Goal: Navigation & Orientation: Find specific page/section

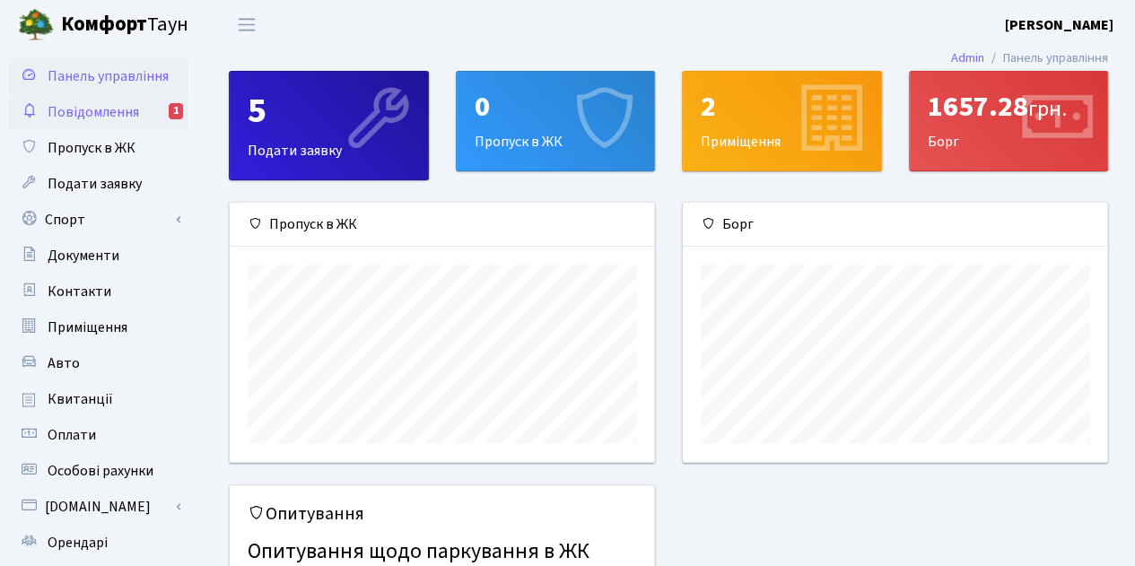
scroll to position [258, 425]
click at [80, 110] on span "Повідомлення" at bounding box center [93, 112] width 91 height 20
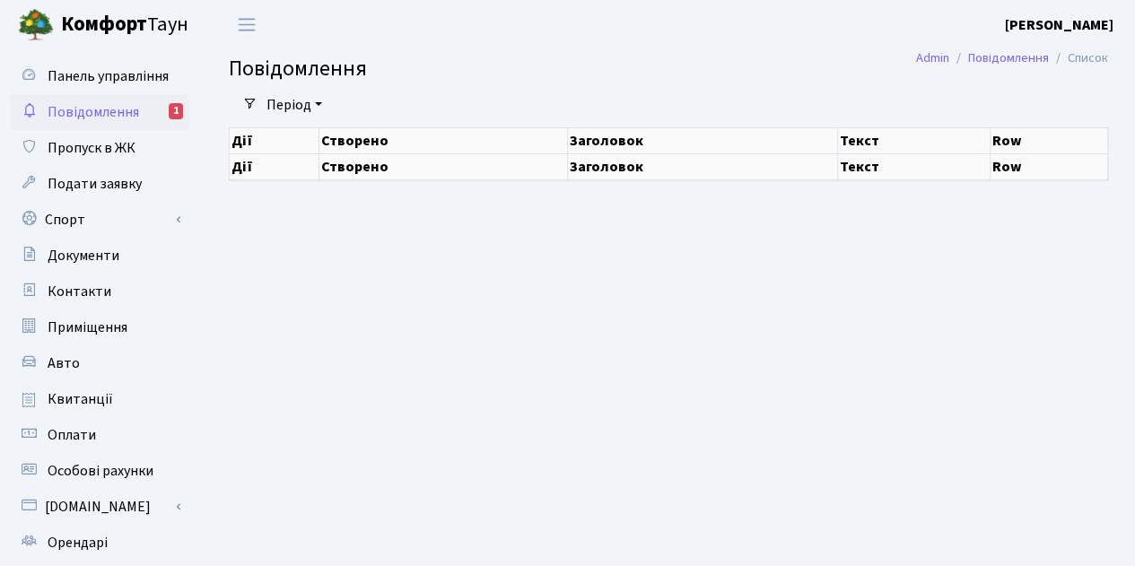
select select "25"
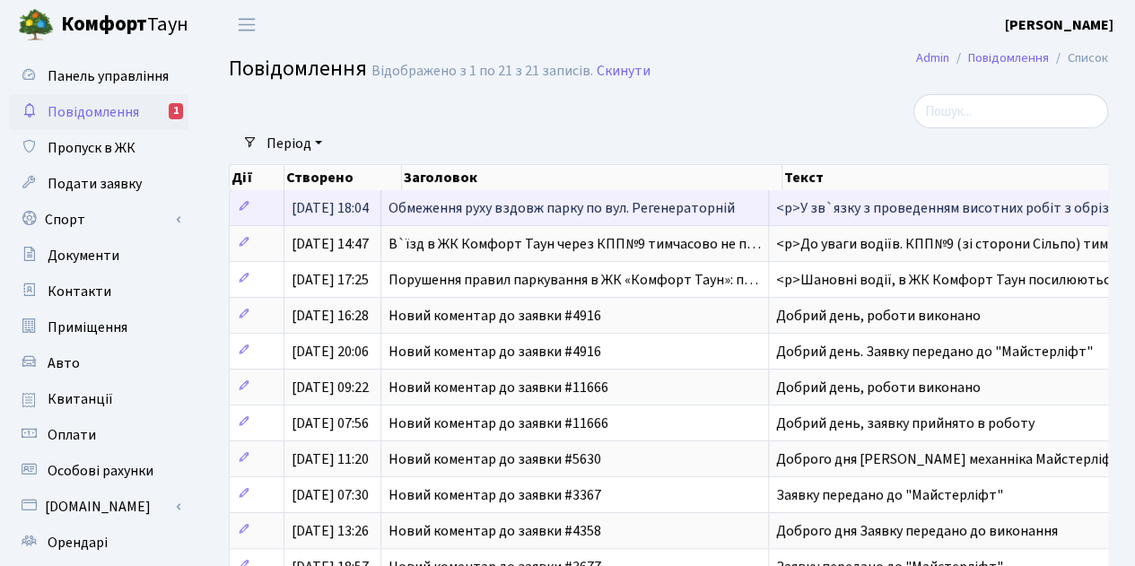
click at [541, 211] on span "Обмеження руху вздовж парку по вул. Регенераторній" at bounding box center [561, 208] width 346 height 20
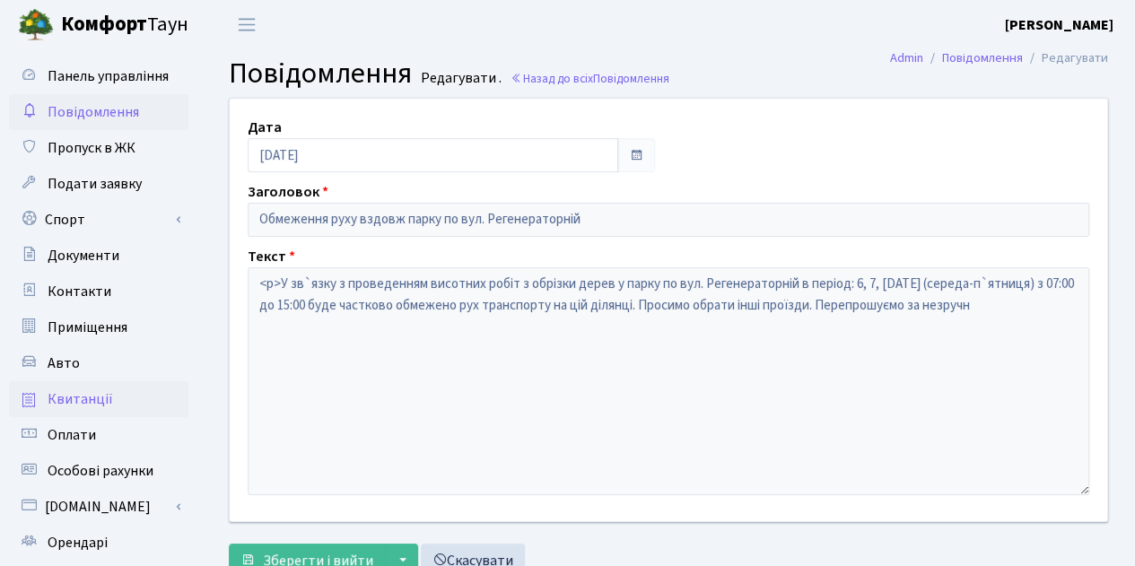
click at [78, 402] on span "Квитанції" at bounding box center [80, 399] width 65 height 20
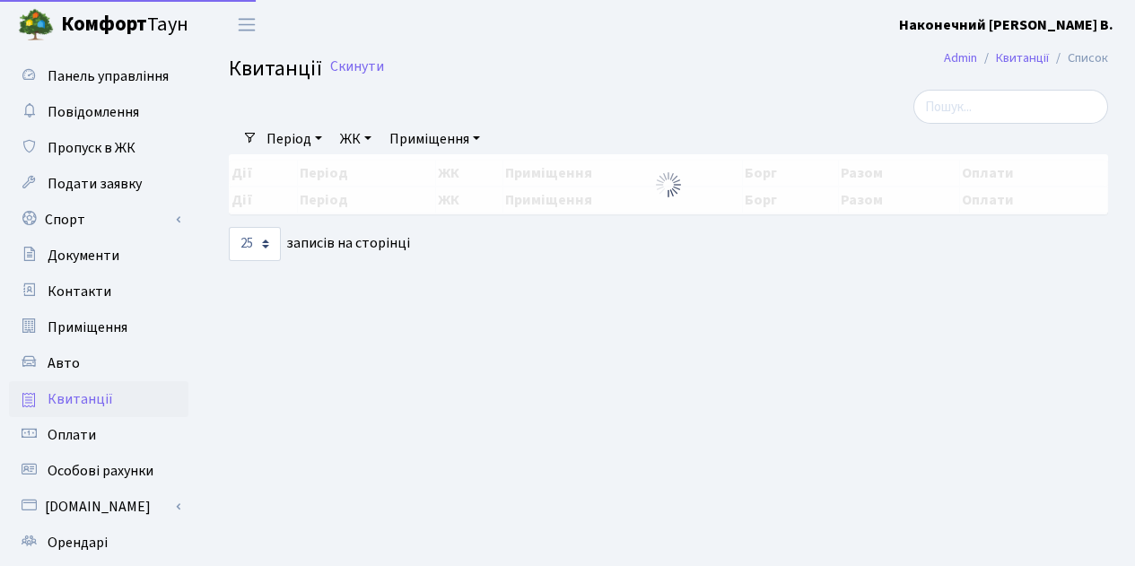
select select "25"
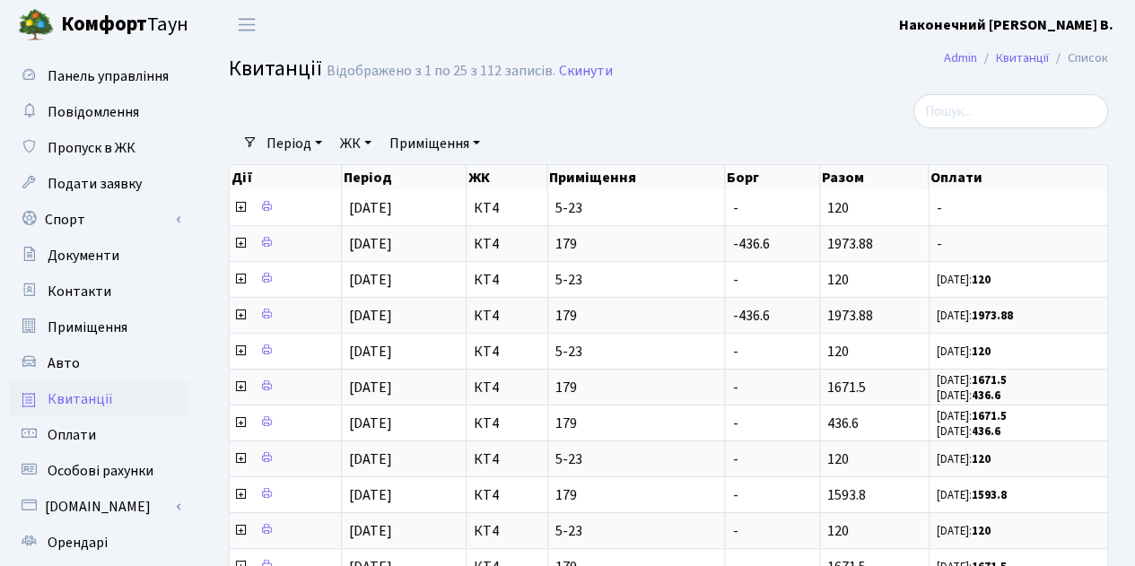
click at [1054, 22] on b "Наконечний [PERSON_NAME] В." at bounding box center [1006, 25] width 214 height 20
click at [987, 95] on link "Вийти" at bounding box center [1023, 98] width 179 height 28
